Goal: Transaction & Acquisition: Purchase product/service

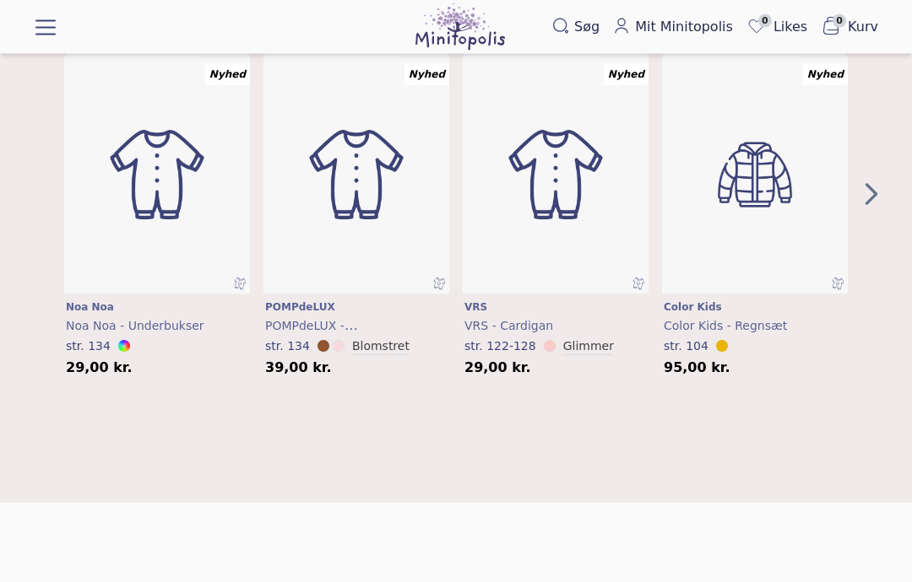
scroll to position [767, 0]
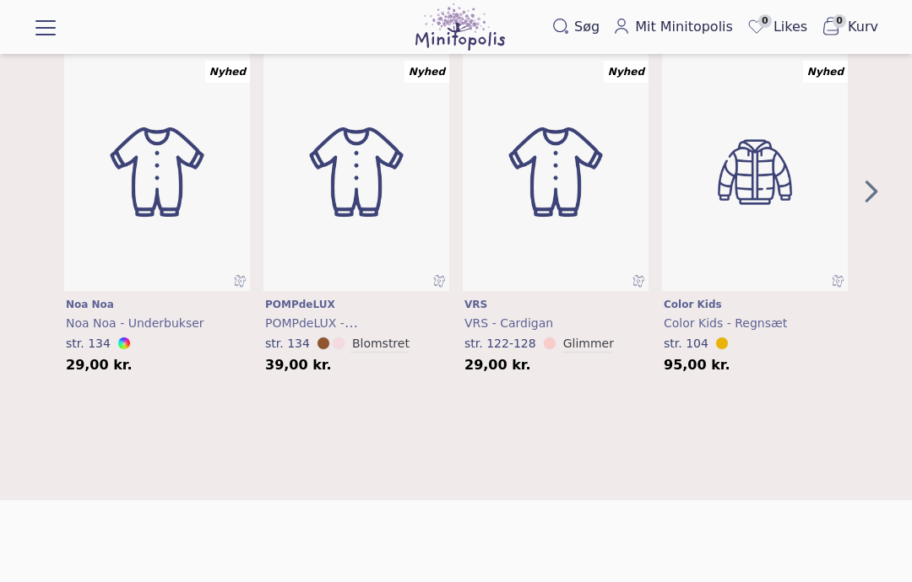
click at [869, 189] on icon "Next Page" at bounding box center [871, 191] width 25 height 27
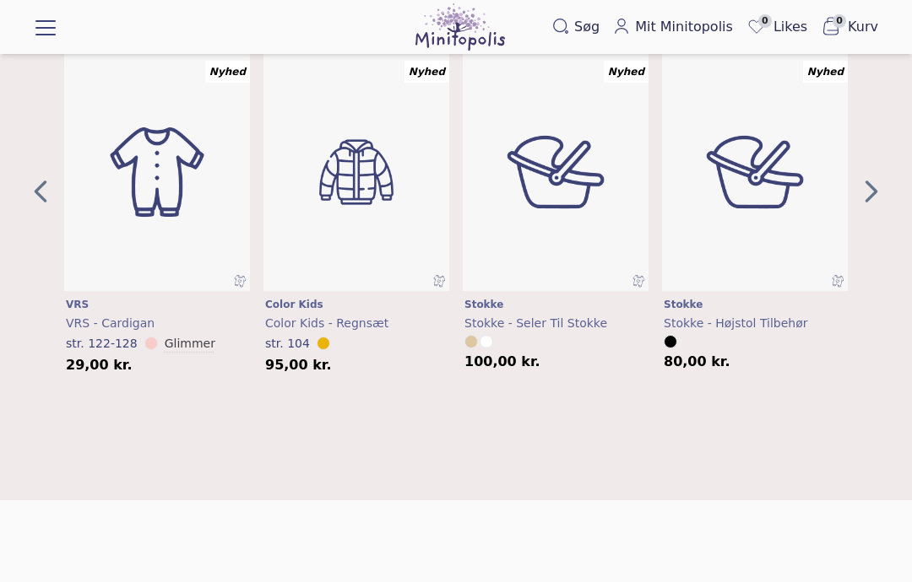
click at [875, 195] on icon "Next Page" at bounding box center [871, 191] width 25 height 27
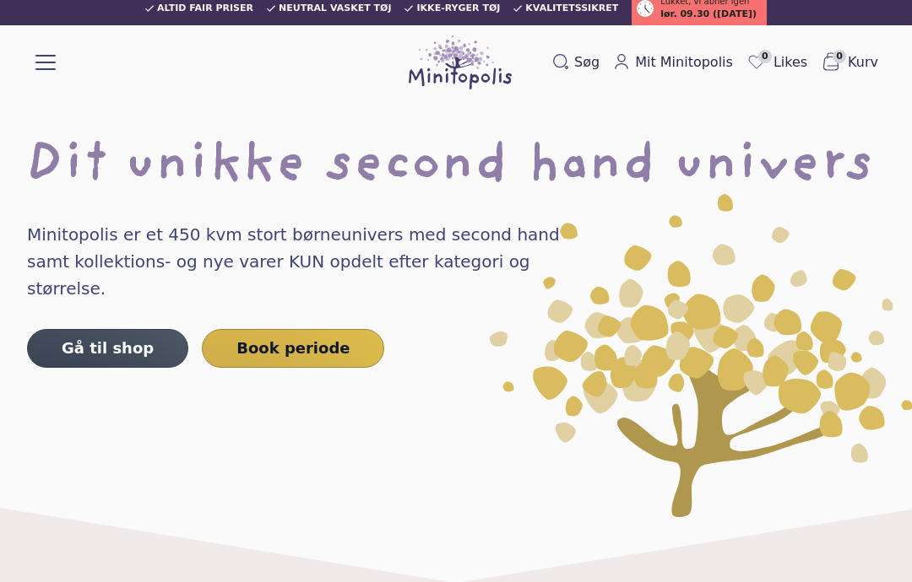
scroll to position [0, 0]
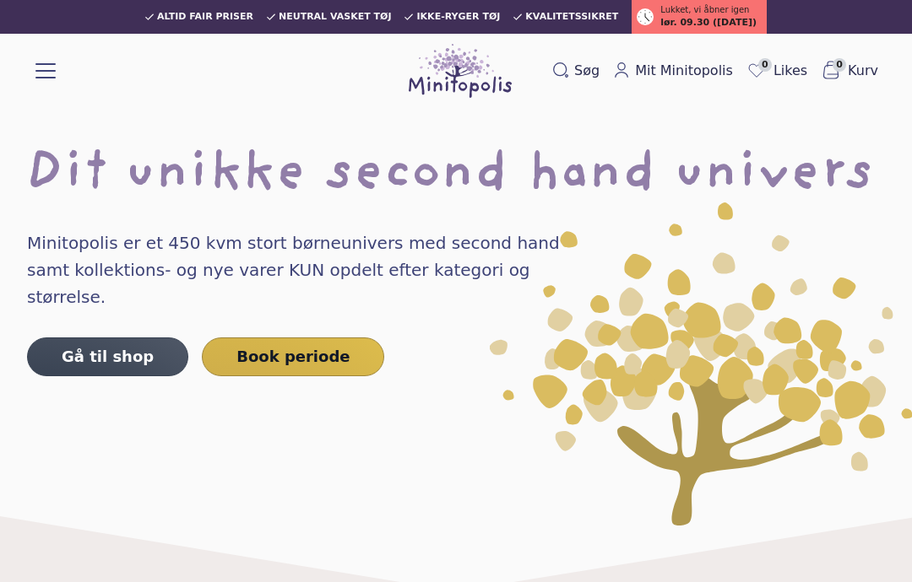
click at [122, 338] on link "Gå til shop" at bounding box center [107, 357] width 161 height 39
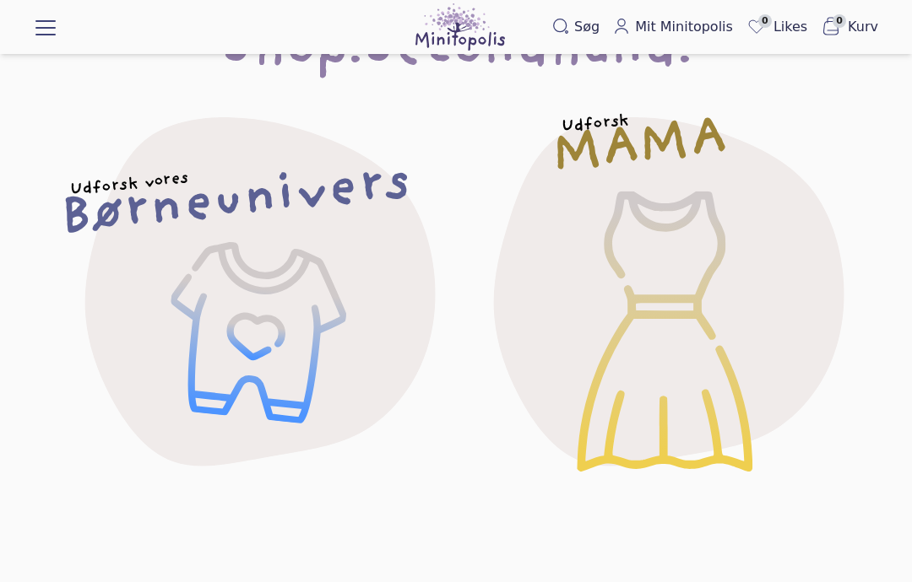
scroll to position [61, 0]
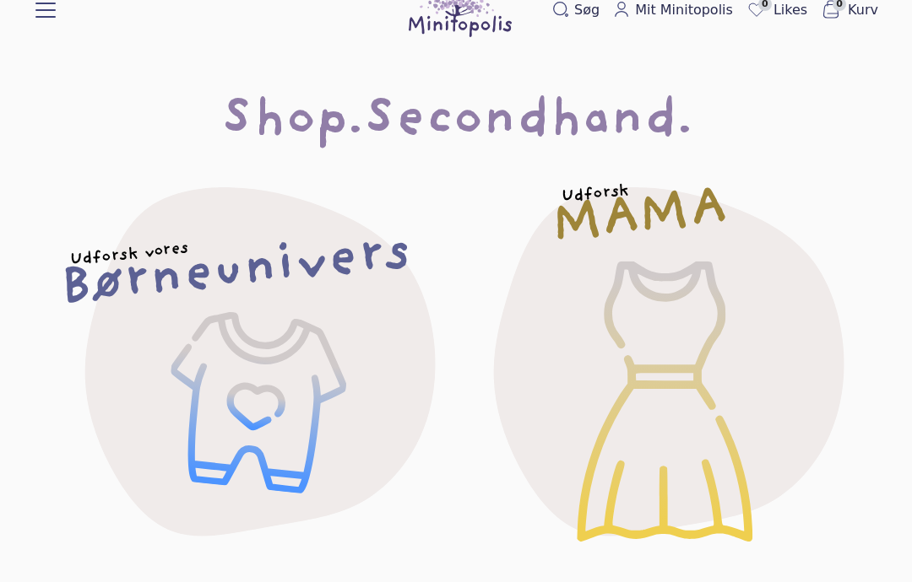
click at [608, 203] on h2 "MAMA" at bounding box center [639, 218] width 178 height 52
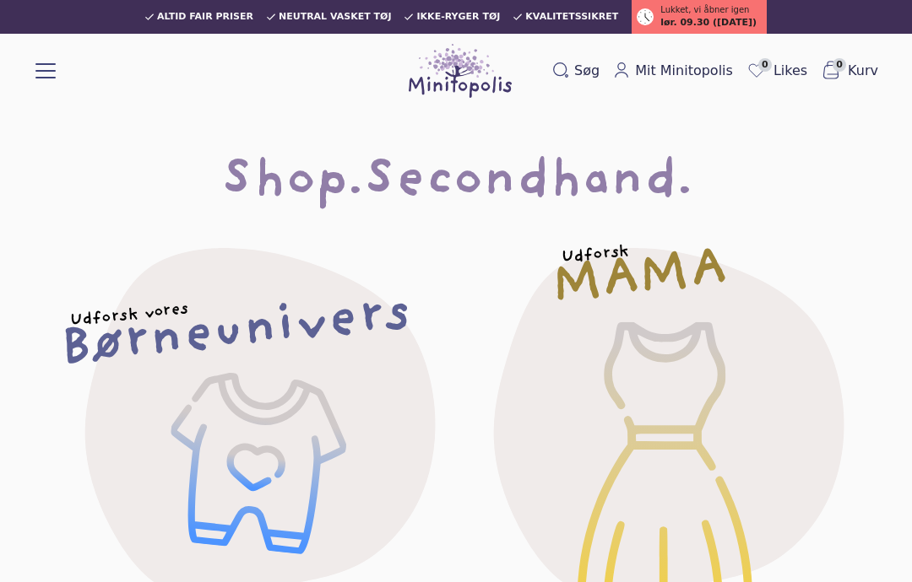
click at [268, 440] on div "Udforsk vores Børneunivers" at bounding box center [251, 420] width 464 height 464
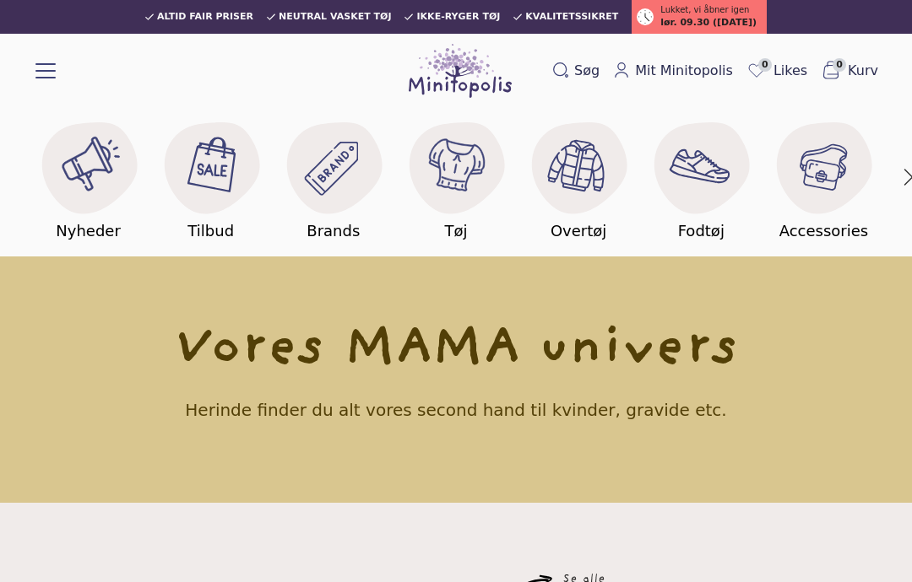
click at [911, 171] on button "button" at bounding box center [908, 176] width 35 height 99
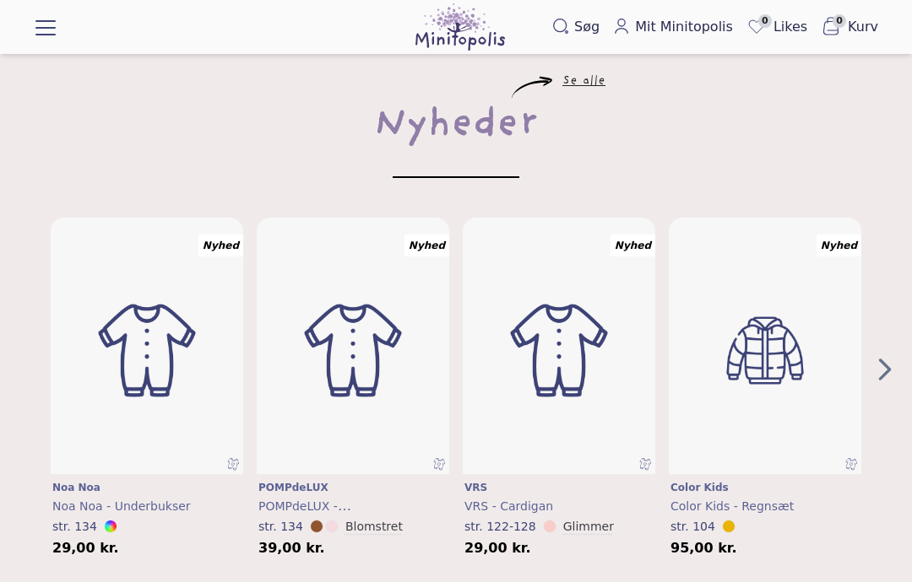
scroll to position [470, 0]
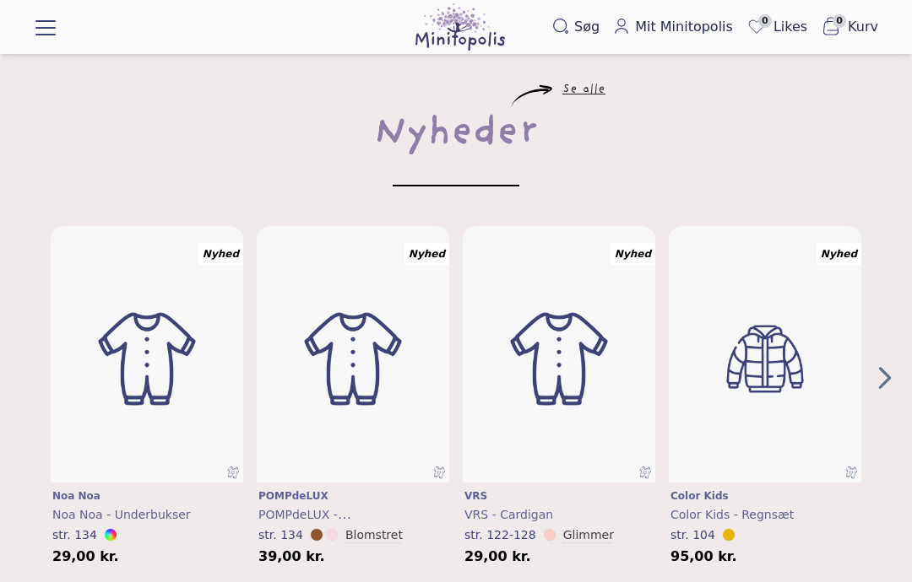
click at [890, 365] on icon "Next Page" at bounding box center [884, 378] width 25 height 27
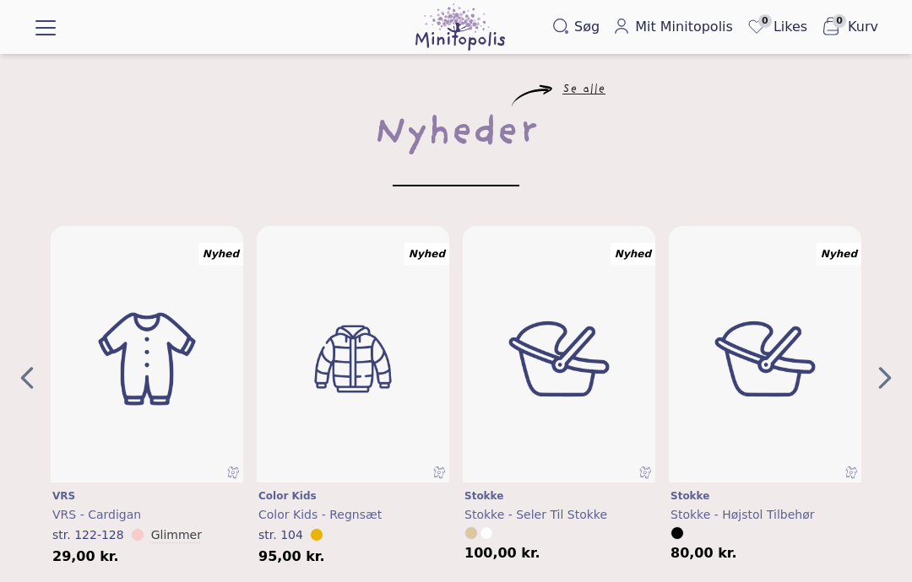
click at [877, 375] on icon "Next Page" at bounding box center [884, 378] width 25 height 27
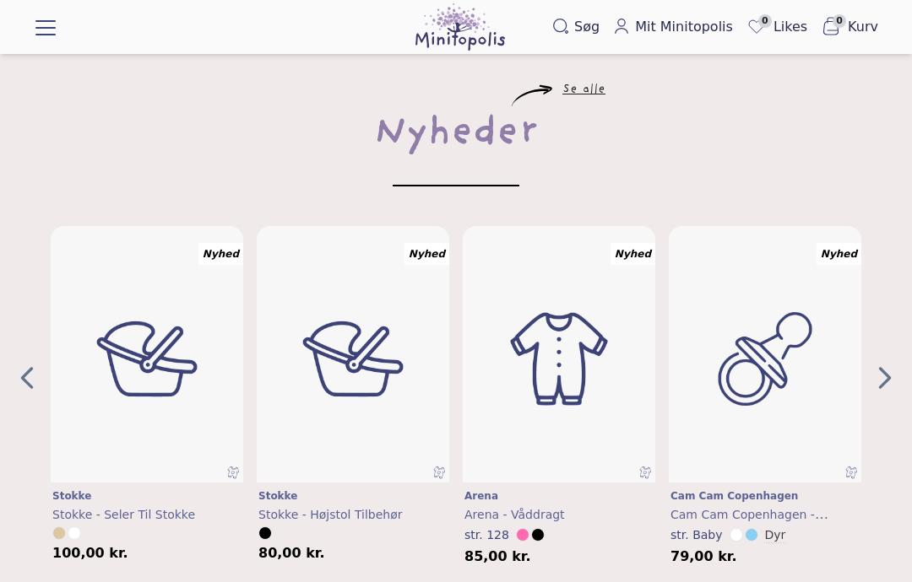
click at [890, 374] on icon "Next Page" at bounding box center [884, 378] width 25 height 27
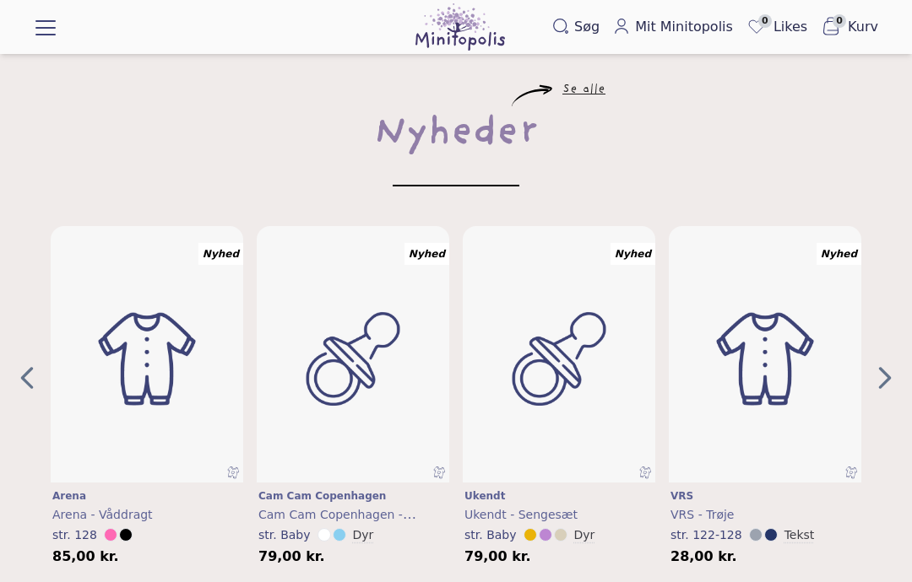
click at [883, 348] on div "Nyhed Læg i kurv Noa Noa Noa Noa - Underbukser str. 134 29,00 kr. Nyhed Læg i k…" at bounding box center [456, 405] width 885 height 358
click at [880, 367] on icon "Next Page" at bounding box center [885, 378] width 13 height 22
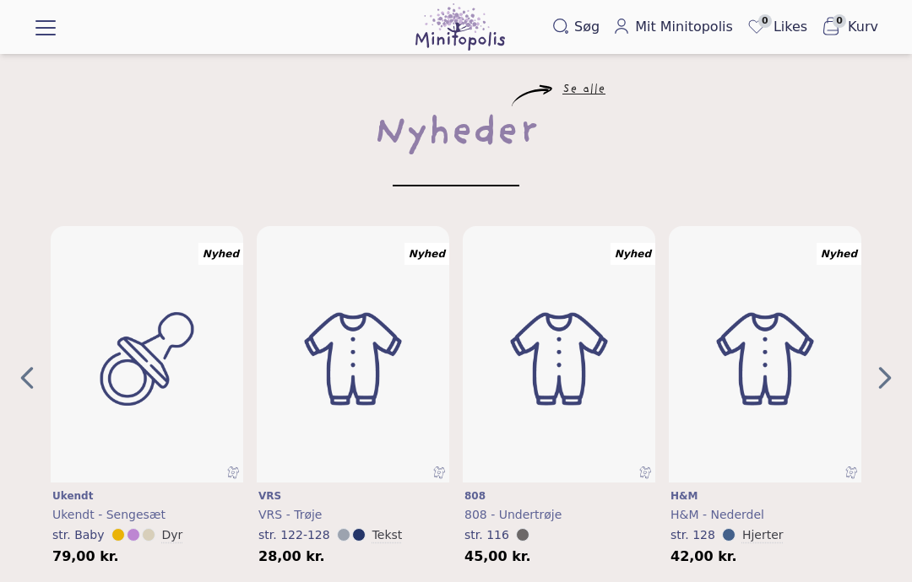
click at [883, 370] on icon "Next Page" at bounding box center [884, 378] width 25 height 27
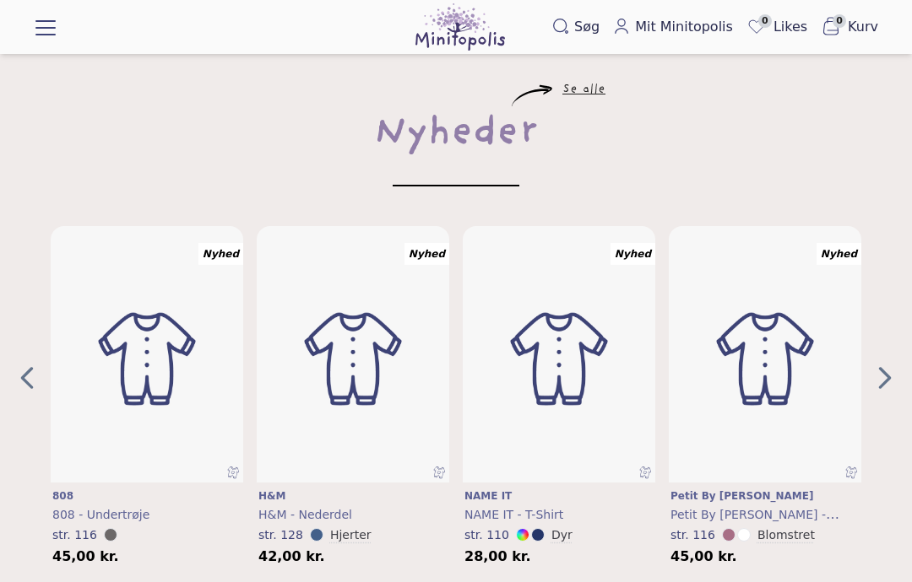
click at [890, 365] on icon "Next Page" at bounding box center [884, 378] width 25 height 27
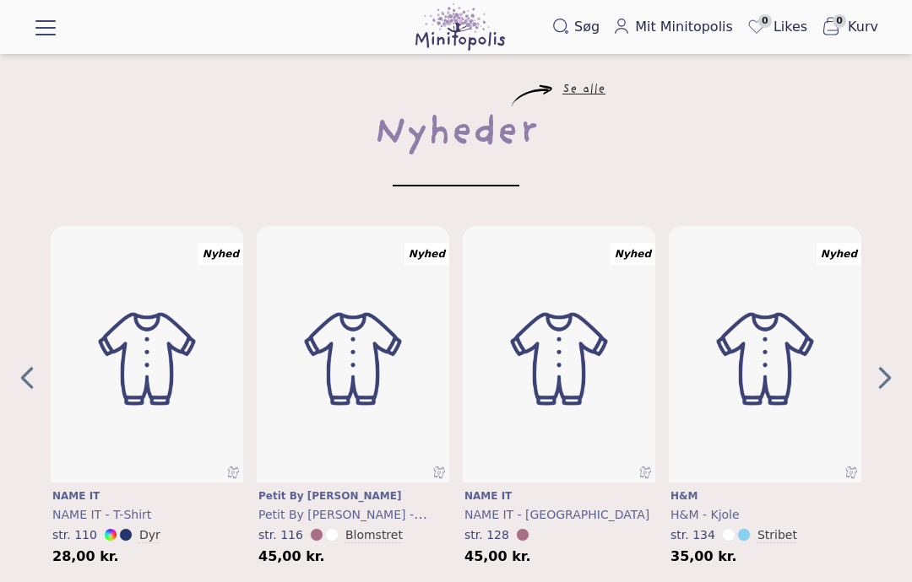
click at [891, 365] on icon "Next Page" at bounding box center [884, 378] width 25 height 27
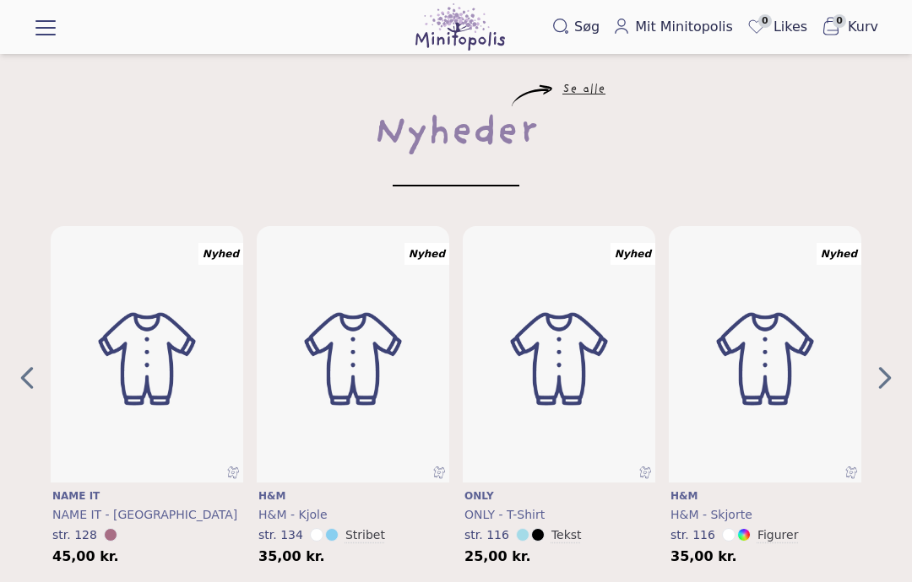
click at [879, 374] on icon "Next Page" at bounding box center [884, 378] width 25 height 27
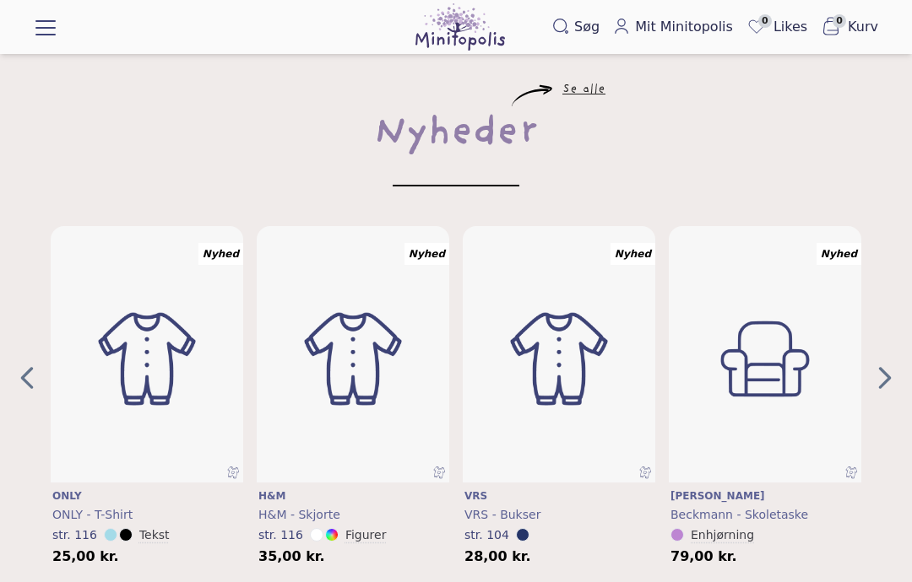
click at [878, 379] on icon "Next Page" at bounding box center [884, 378] width 25 height 27
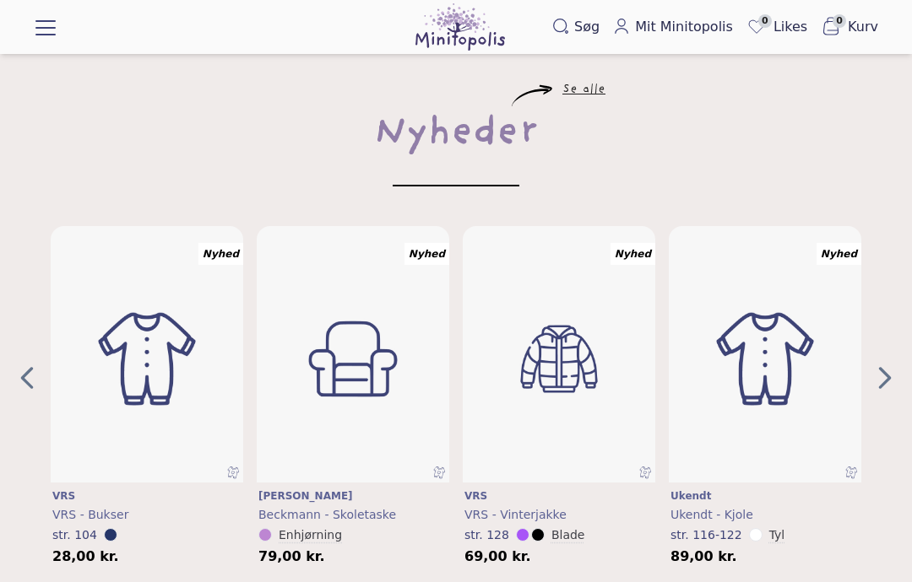
click at [889, 370] on icon "Next Page" at bounding box center [884, 378] width 25 height 27
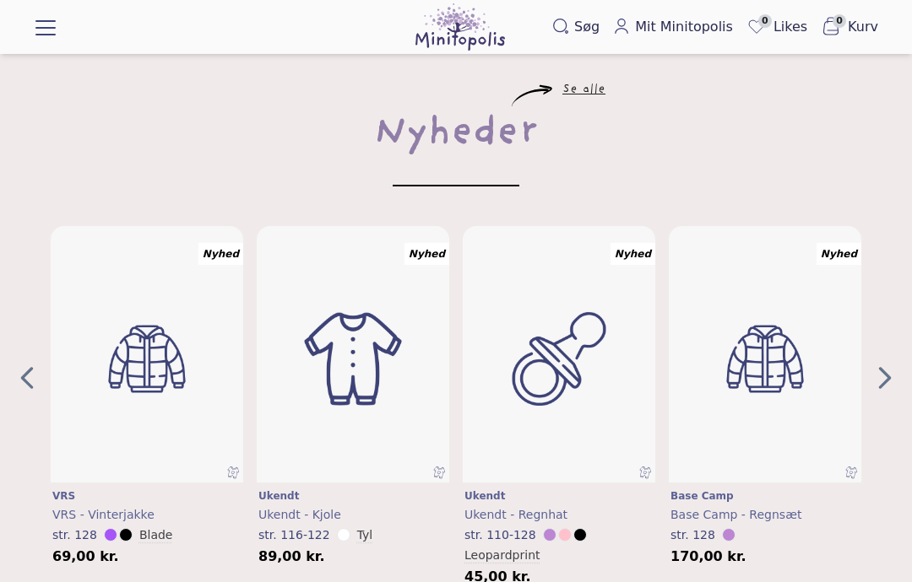
click at [889, 371] on icon "Next Page" at bounding box center [884, 378] width 25 height 27
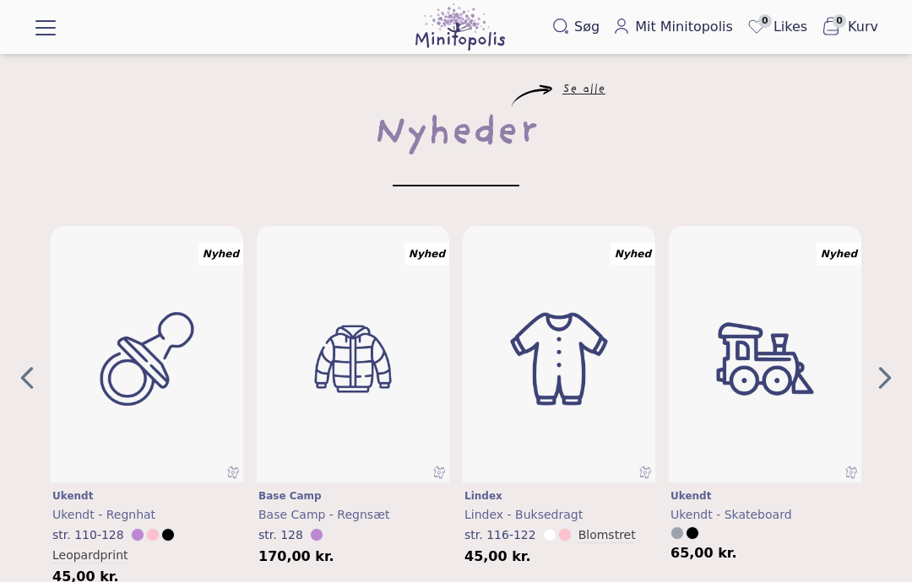
click at [890, 368] on icon "Next Page" at bounding box center [885, 378] width 13 height 22
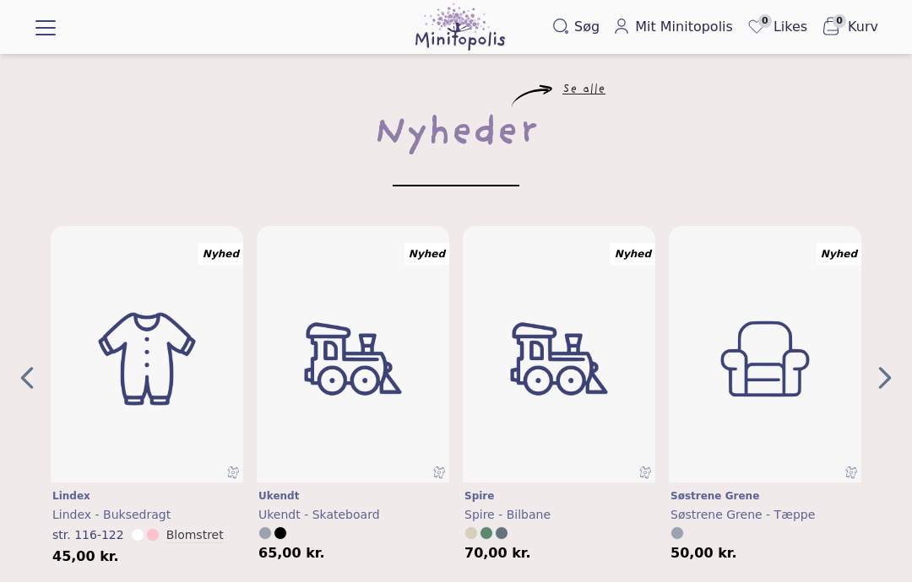
click at [895, 365] on icon "Next Page" at bounding box center [884, 378] width 25 height 27
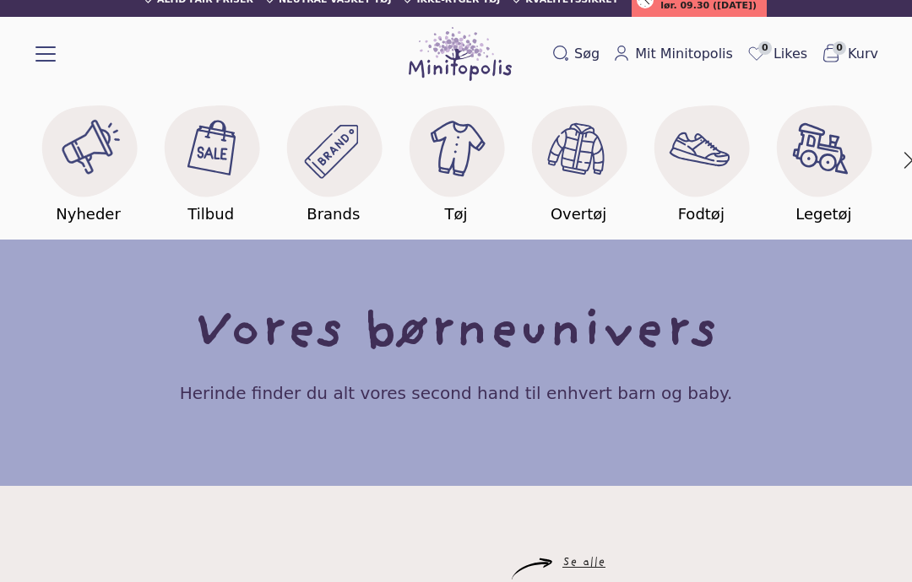
scroll to position [0, 0]
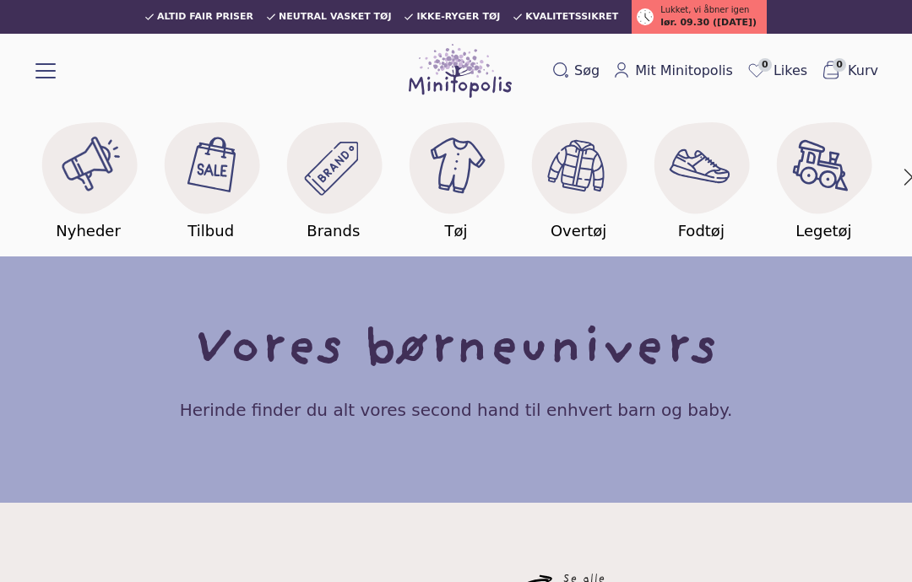
click at [588, 68] on span "Søg" at bounding box center [586, 71] width 25 height 20
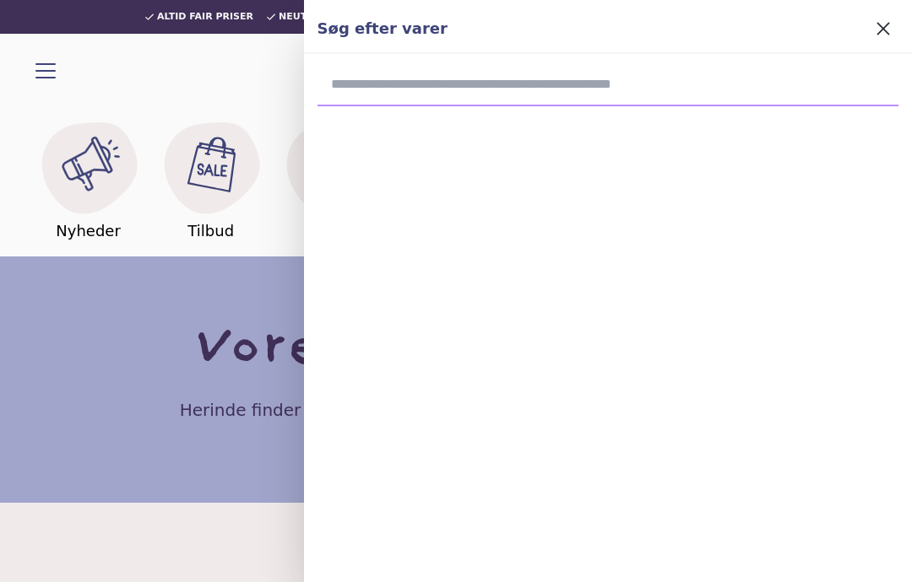
click at [501, 75] on input "search" at bounding box center [607, 87] width 581 height 39
type input "*******"
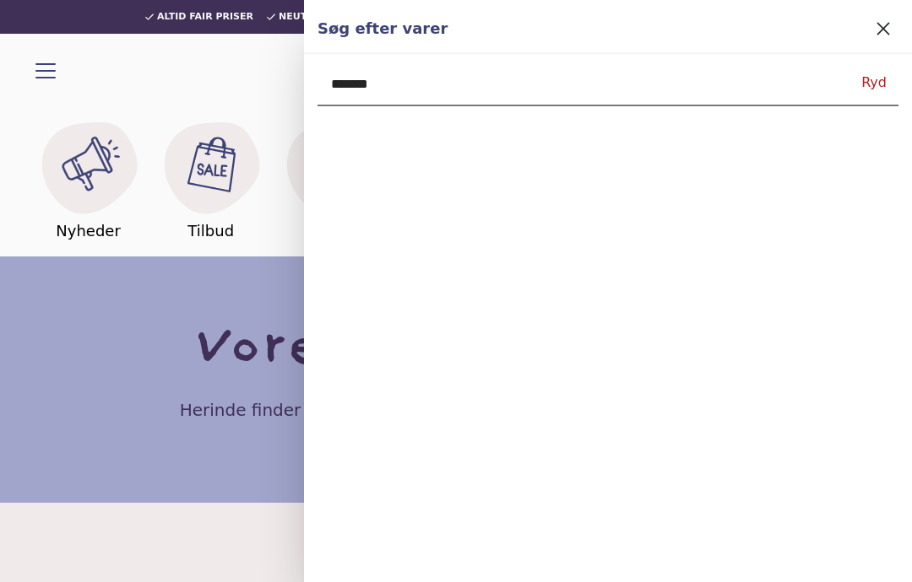
click at [877, 41] on button at bounding box center [883, 29] width 30 height 30
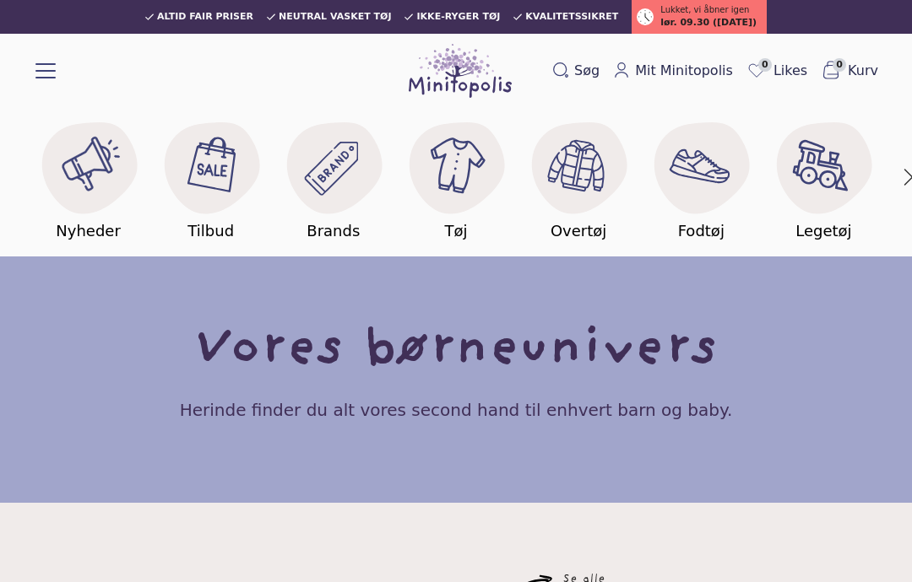
click at [846, 173] on image at bounding box center [823, 165] width 65 height 65
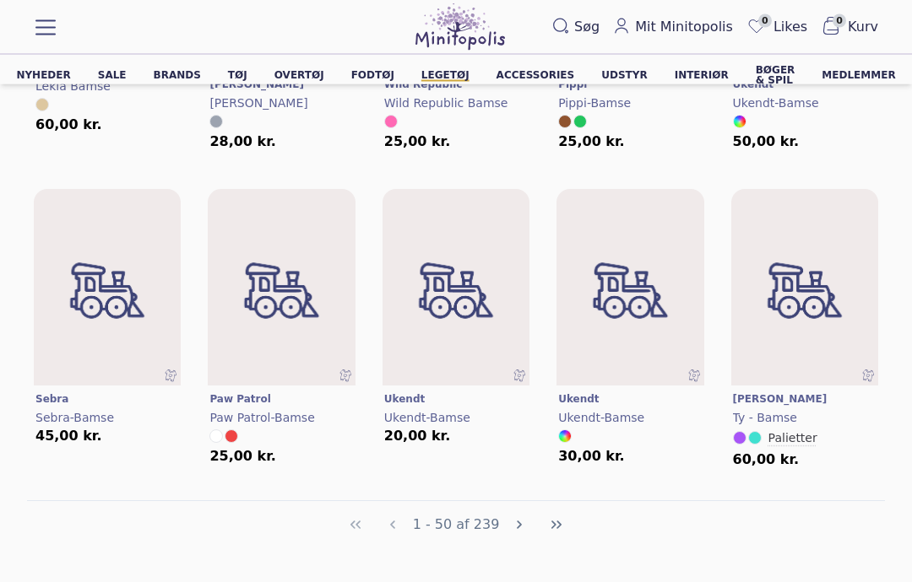
scroll to position [3040, 0]
click at [807, 299] on img at bounding box center [804, 292] width 147 height 197
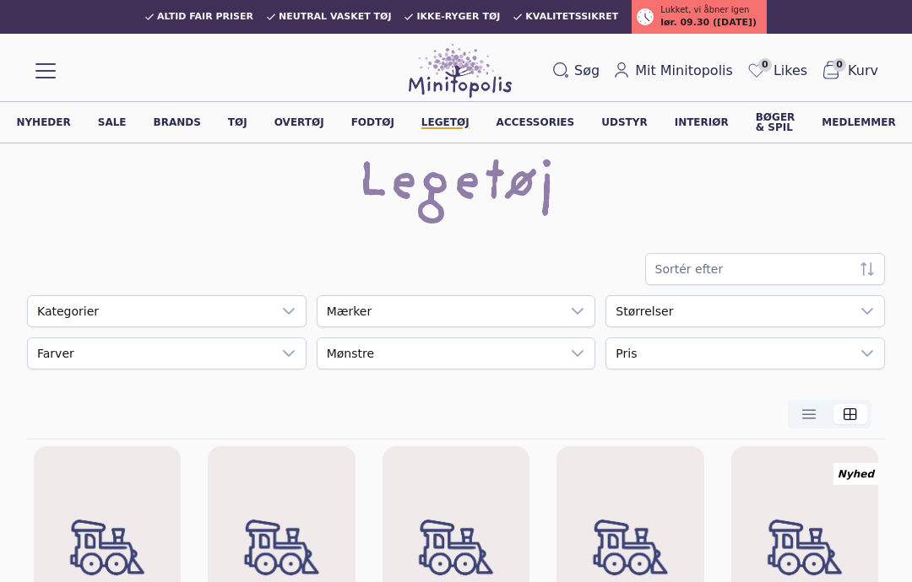
click at [581, 305] on icon at bounding box center [578, 312] width 14 height 14
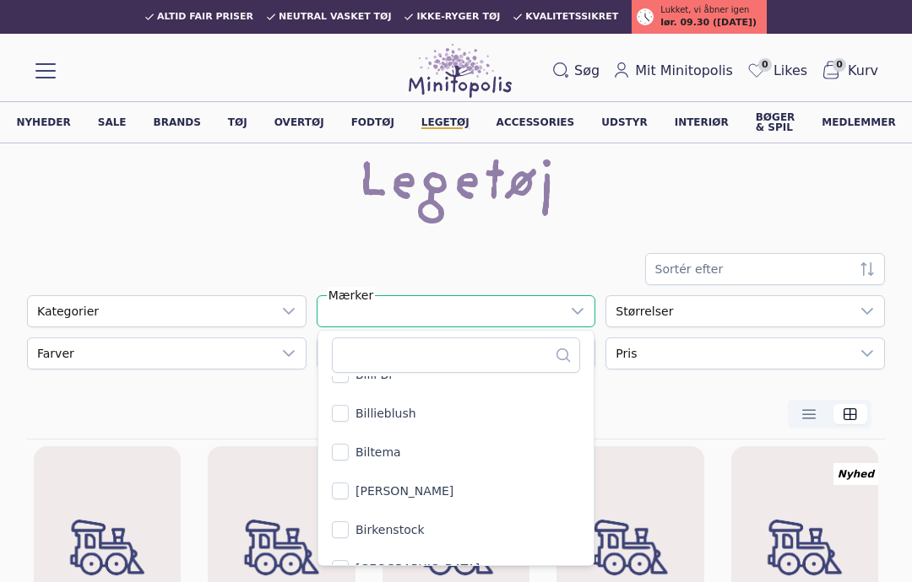
click at [425, 306] on div "empty" at bounding box center [439, 311] width 244 height 30
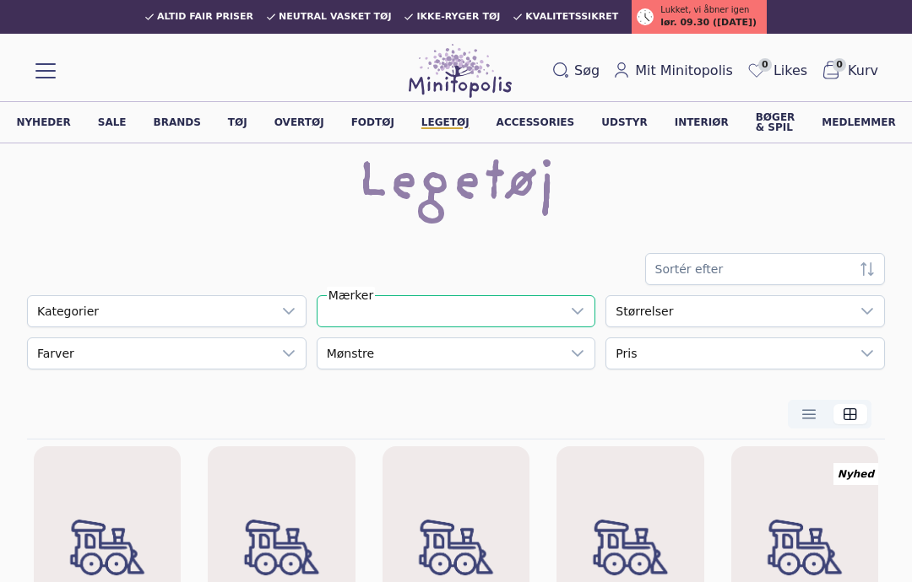
scroll to position [6391, 0]
click at [581, 313] on icon at bounding box center [578, 312] width 14 height 14
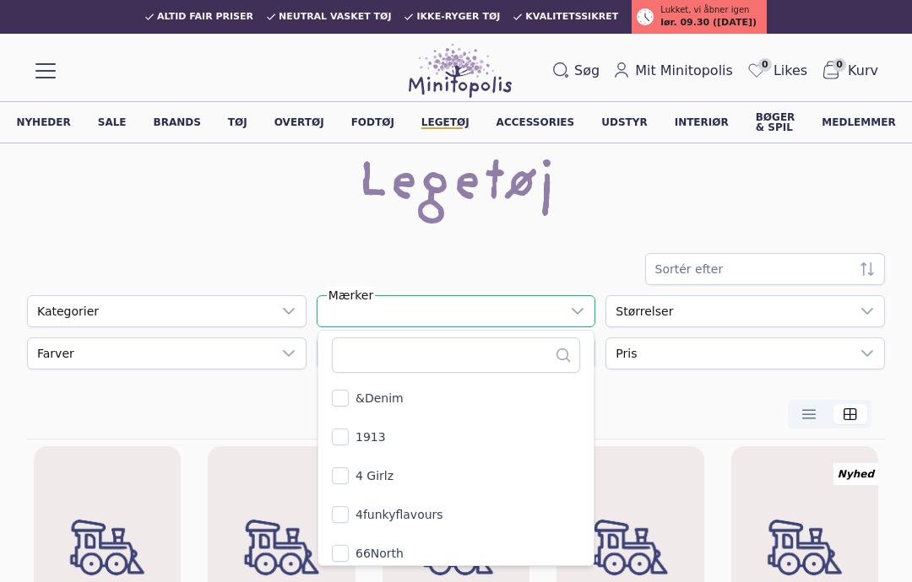
click at [429, 315] on div "empty" at bounding box center [439, 311] width 244 height 30
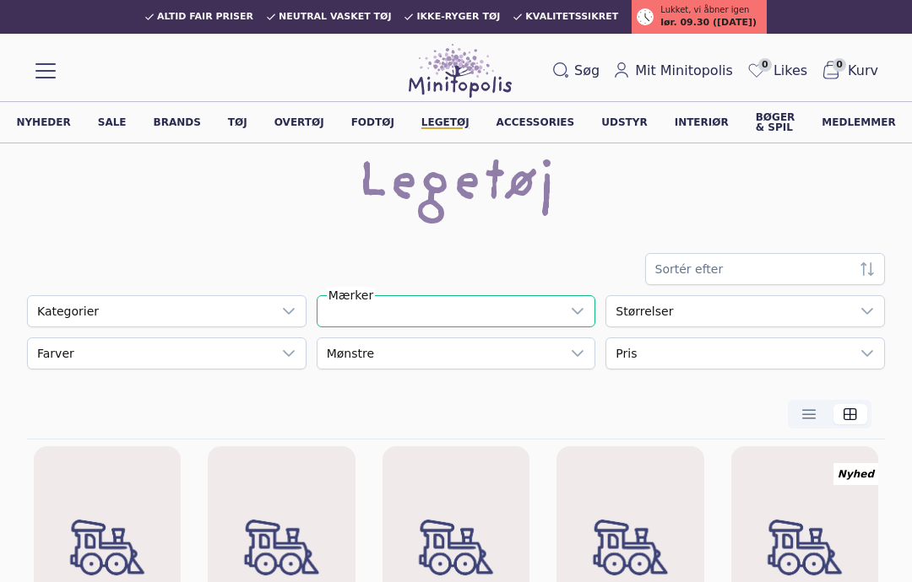
click at [408, 306] on div "empty" at bounding box center [439, 311] width 244 height 30
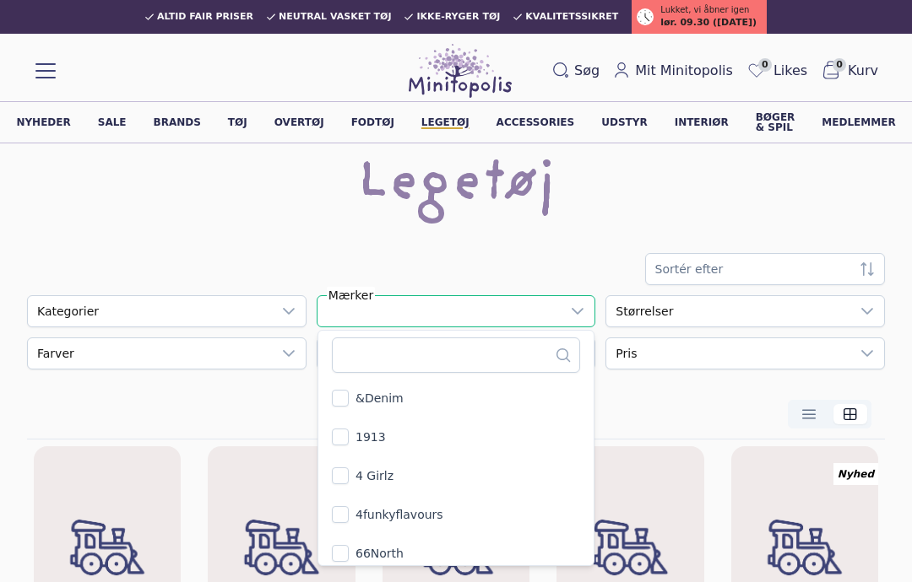
click at [371, 317] on div "empty" at bounding box center [439, 311] width 244 height 30
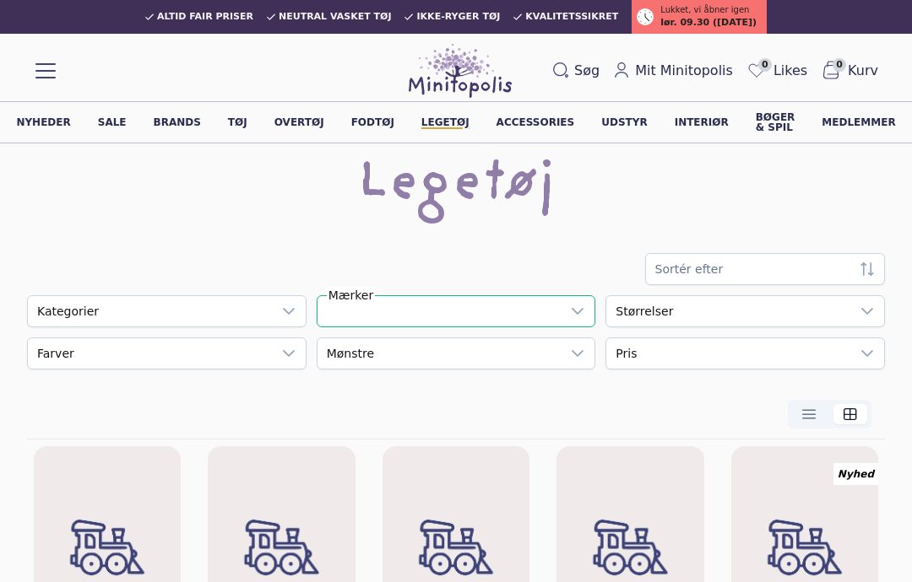
click at [575, 356] on icon at bounding box center [578, 354] width 14 height 14
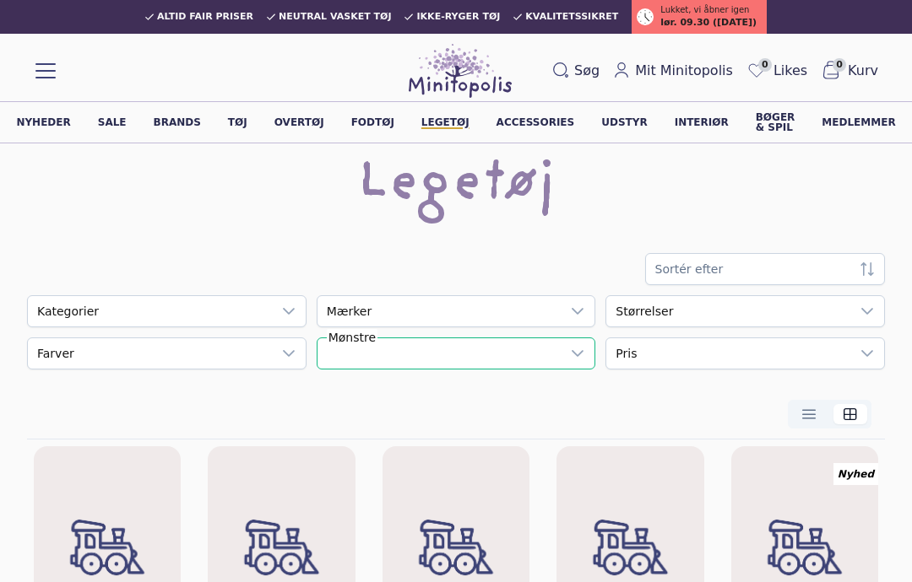
scroll to position [18, 86]
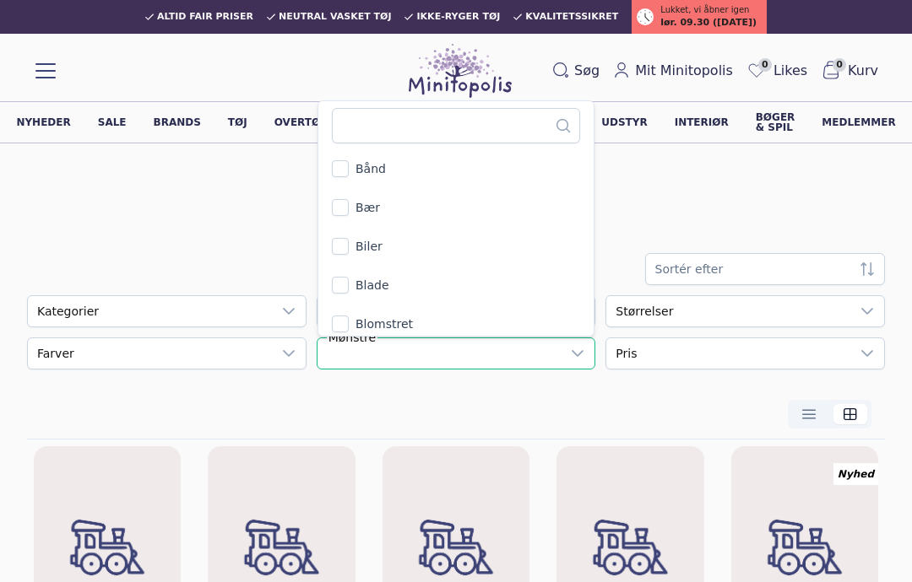
click at [671, 202] on div "Legetøj" at bounding box center [456, 186] width 858 height 54
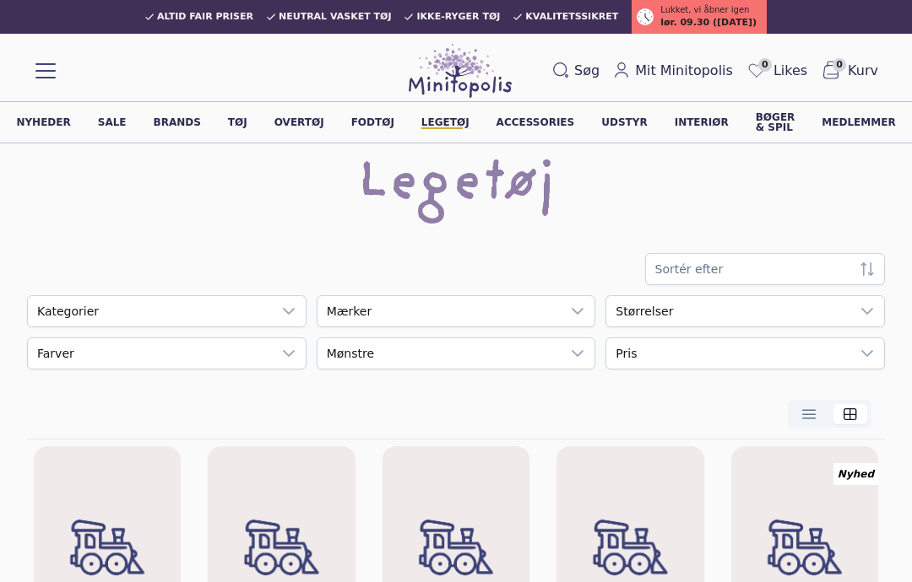
click at [304, 306] on div at bounding box center [289, 311] width 34 height 30
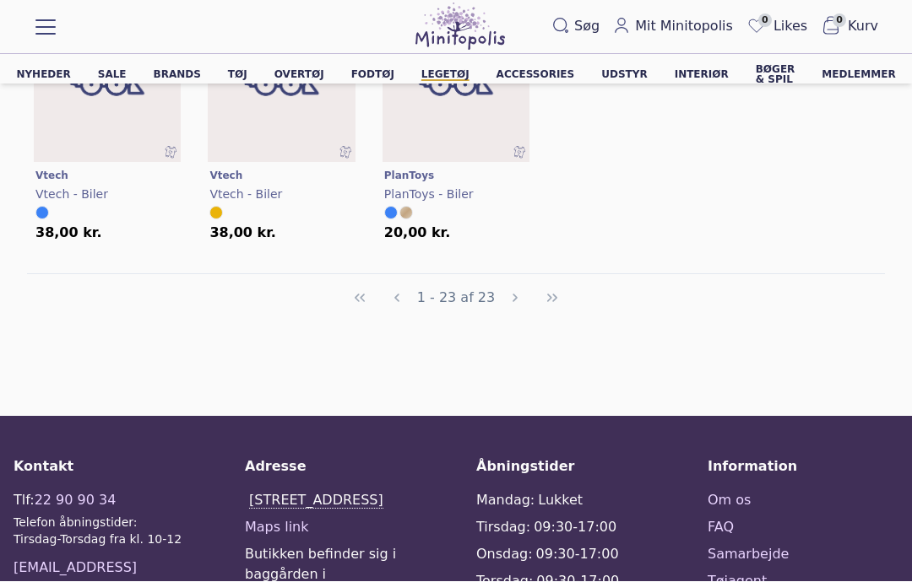
scroll to position [1768, 0]
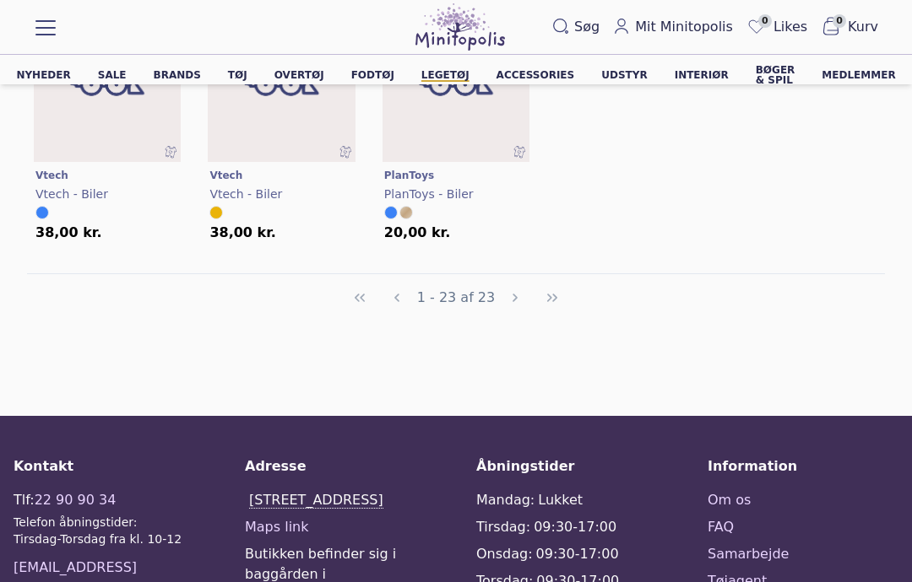
click at [423, 187] on span "PlanToys - Biler" at bounding box center [428, 194] width 89 height 14
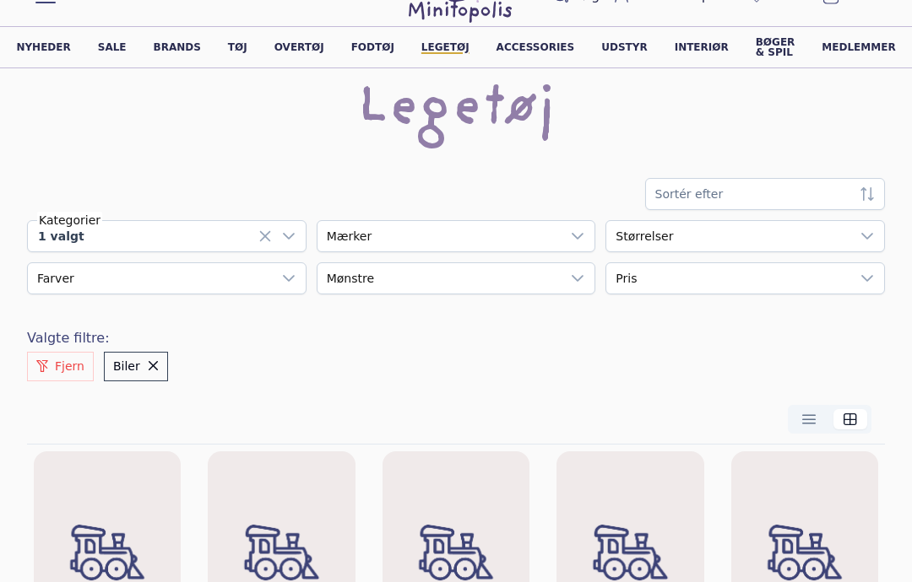
scroll to position [0, 0]
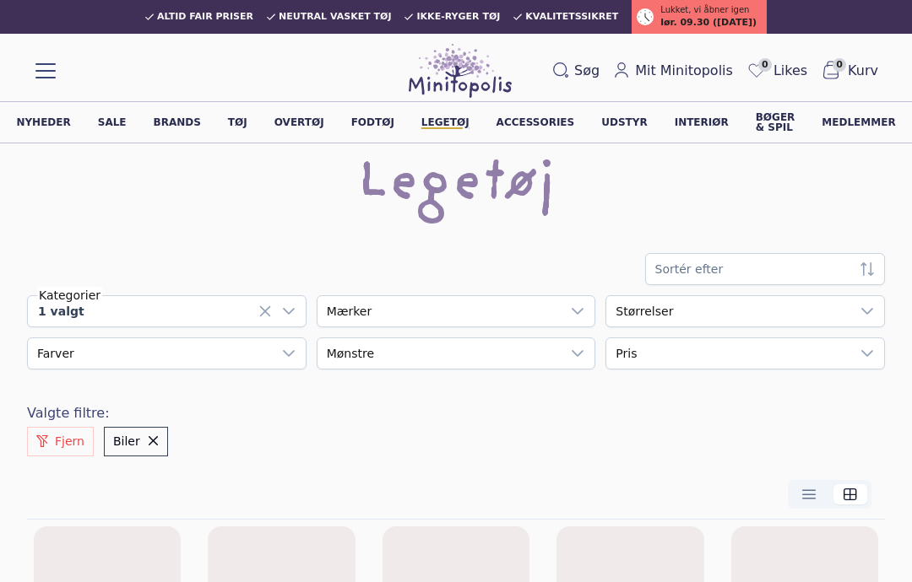
click at [527, 126] on link "Accessories" at bounding box center [535, 122] width 79 height 10
click at [767, 80] on span "0" at bounding box center [756, 71] width 20 height 22
click at [331, 19] on span "Neutral vasket tøj" at bounding box center [335, 17] width 113 height 10
click at [329, 31] on div "Altid fair priser Neutral vasket tøj Ikke-ryger tøj Kvalitetssikret Lukket, vi …" at bounding box center [456, 17] width 912 height 34
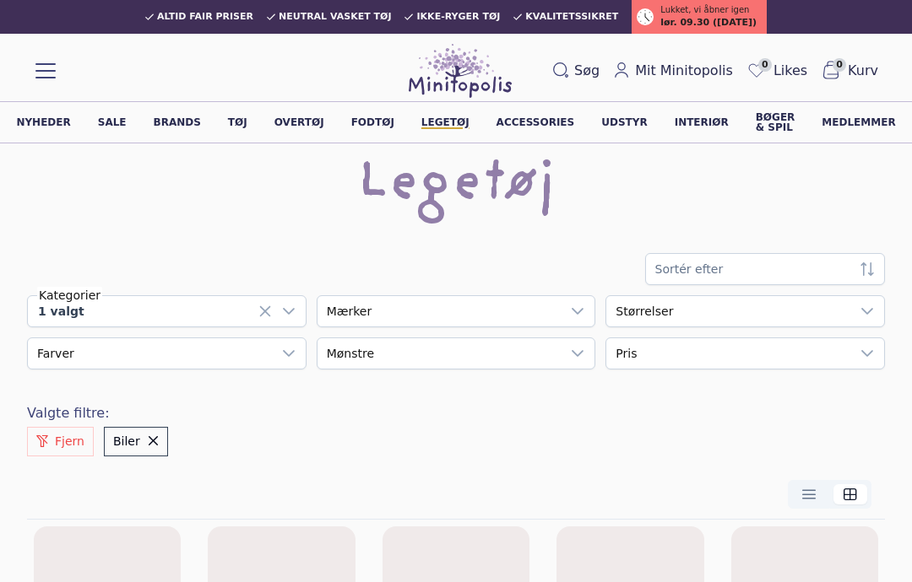
click at [756, 131] on link "Bøger & spil" at bounding box center [776, 122] width 40 height 20
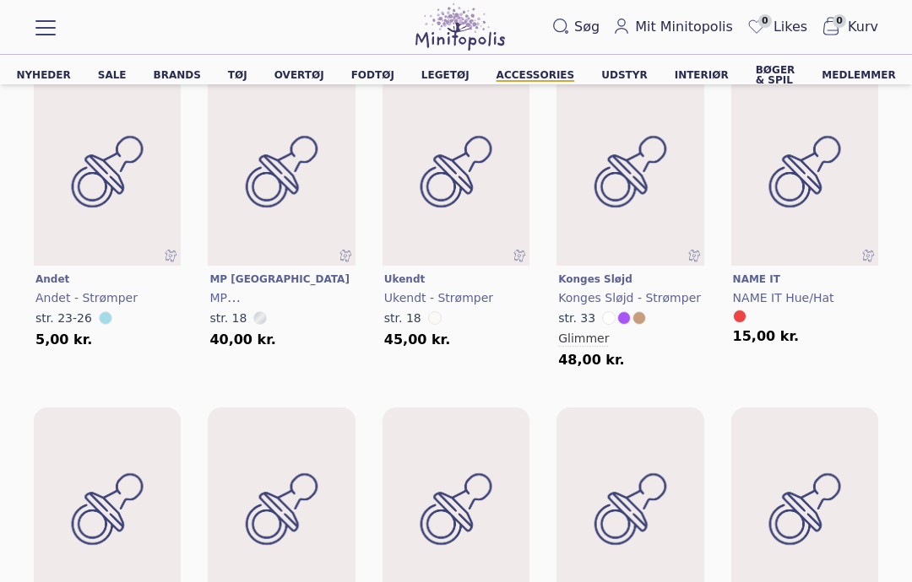
scroll to position [2224, 0]
